Goal: Task Accomplishment & Management: Complete application form

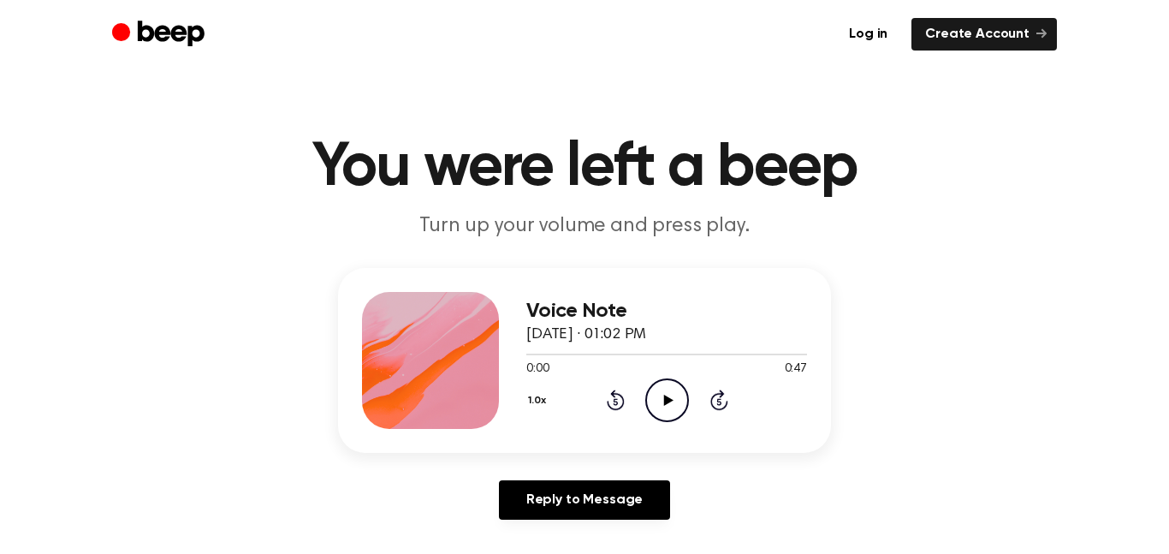
click at [666, 392] on icon "Play Audio" at bounding box center [667, 400] width 44 height 44
click at [666, 392] on icon "Pause Audio" at bounding box center [667, 400] width 44 height 44
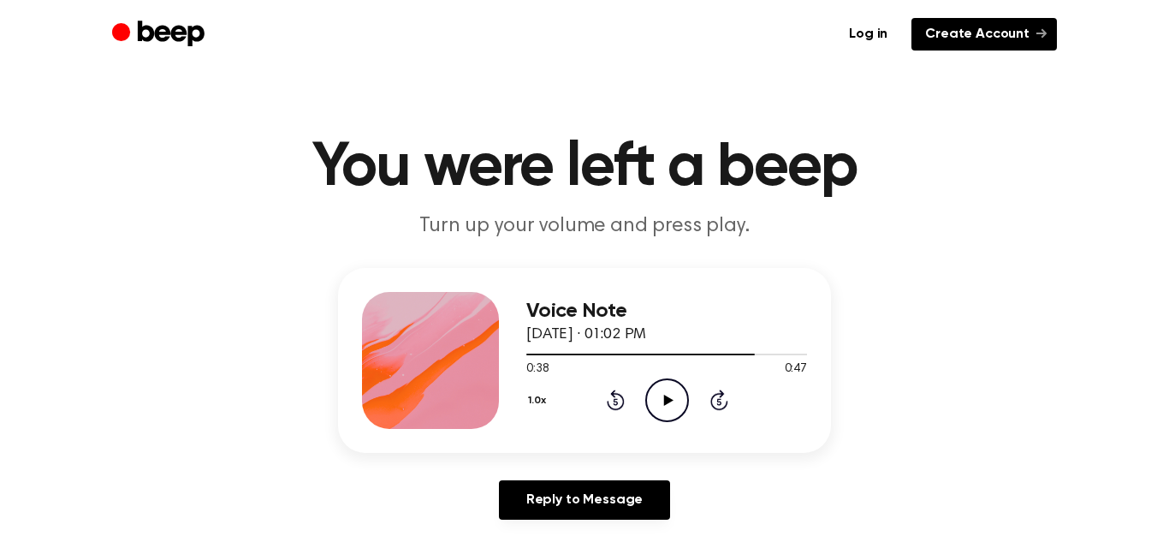
click at [925, 28] on link "Create Account" at bounding box center [983, 34] width 145 height 33
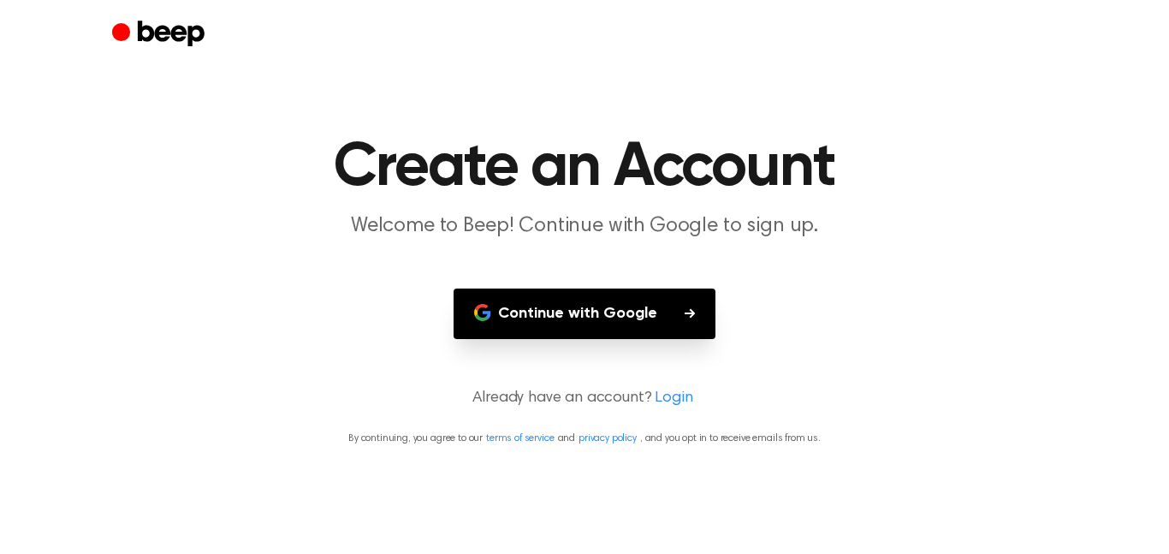
click at [623, 325] on button "Continue with Google" at bounding box center [585, 313] width 262 height 50
